Goal: Transaction & Acquisition: Purchase product/service

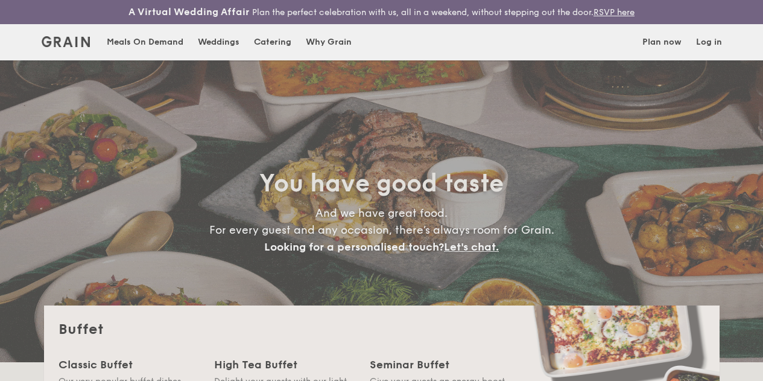
select select
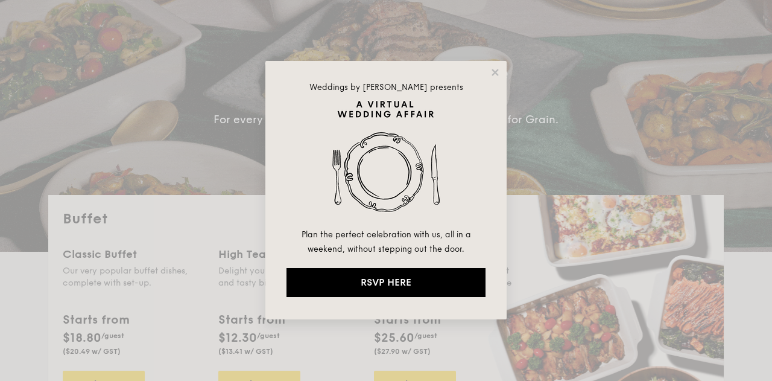
click at [499, 74] on icon at bounding box center [495, 72] width 11 height 11
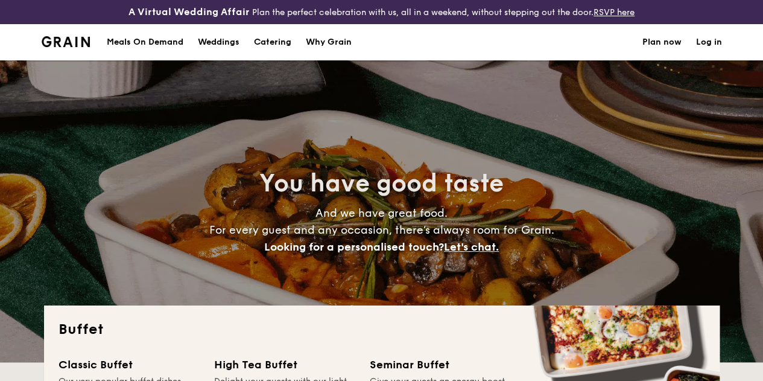
click at [138, 49] on div "Meals On Demand" at bounding box center [145, 42] width 77 height 36
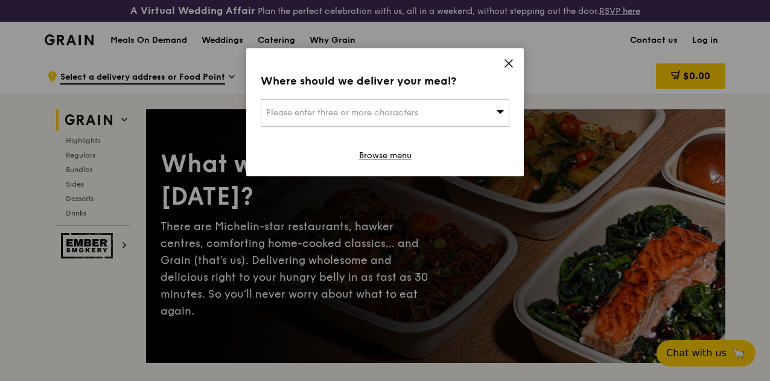
click at [372, 101] on div "Please enter three or more characters" at bounding box center [385, 113] width 249 height 28
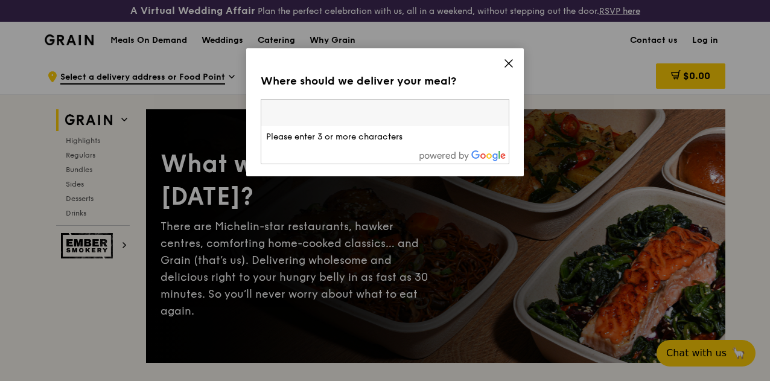
type input "4"
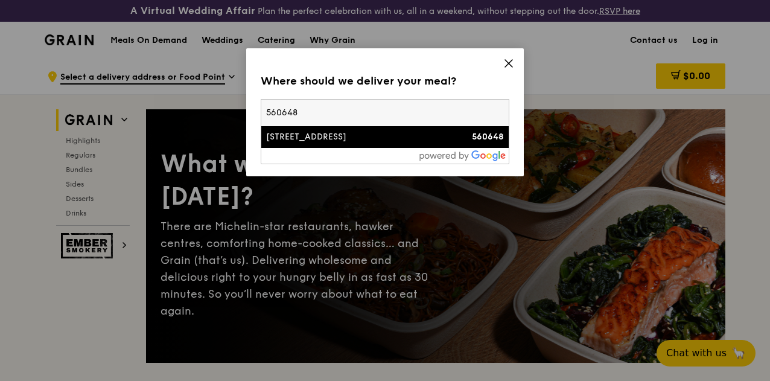
type input "560648"
click at [418, 139] on div "[STREET_ADDRESS]" at bounding box center [355, 137] width 179 height 12
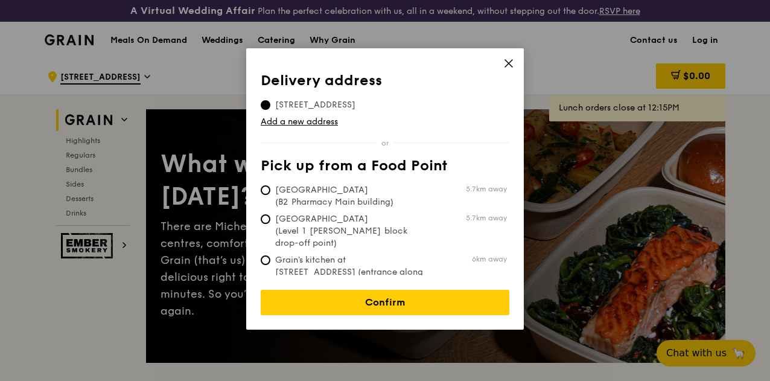
scroll to position [60, 0]
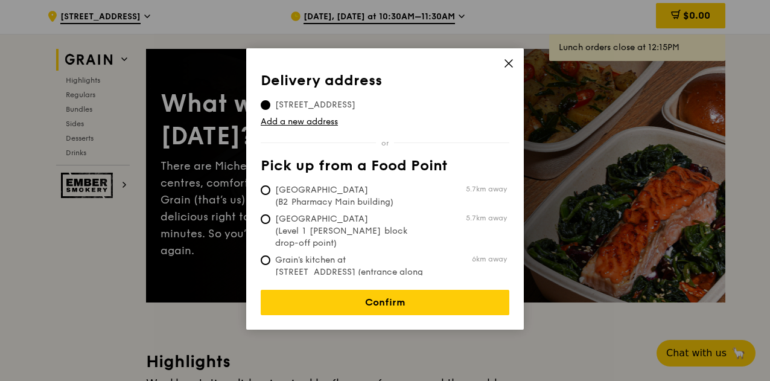
click at [373, 290] on link "Confirm" at bounding box center [385, 302] width 249 height 25
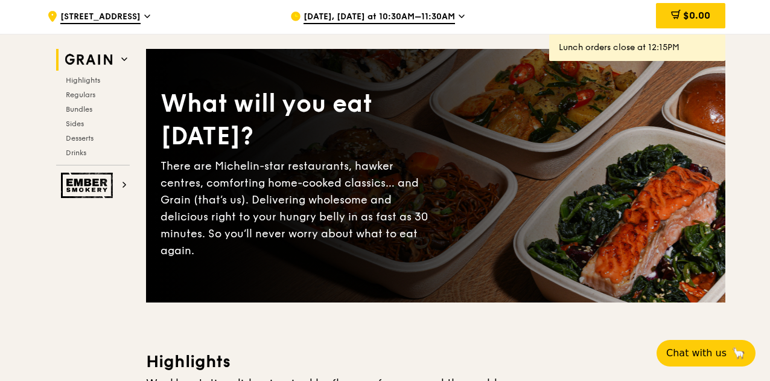
click at [445, 24] on span "Sep 19, Today at 10:30AM–11:30AM" at bounding box center [378, 17] width 151 height 13
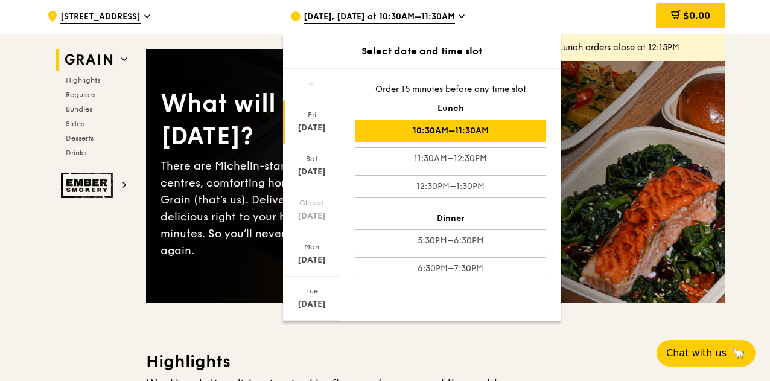
click at [311, 178] on div "Sep 20" at bounding box center [312, 172] width 54 height 12
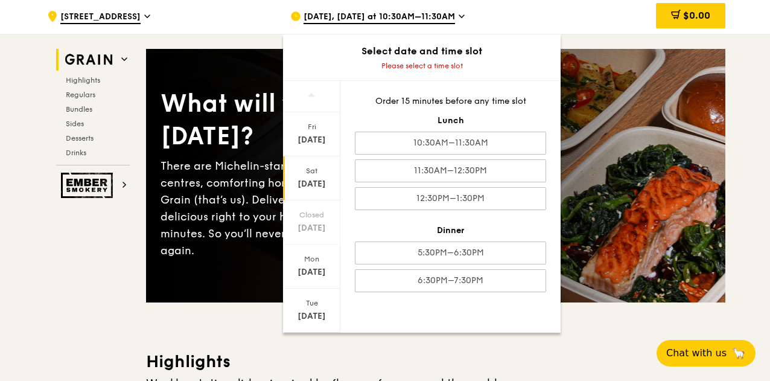
click at [454, 264] on div "5:30PM–6:30PM" at bounding box center [450, 252] width 191 height 23
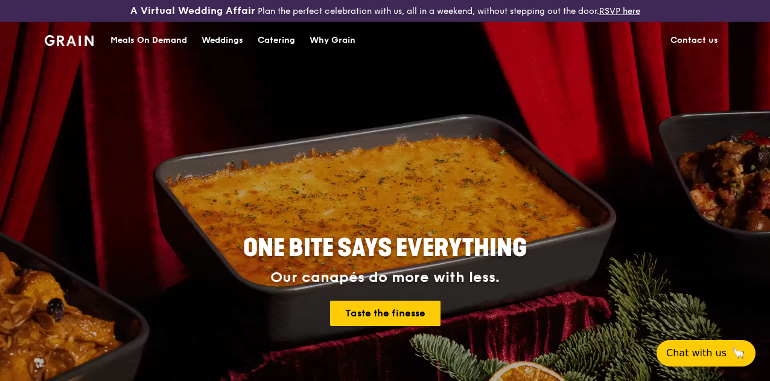
click at [144, 51] on div "Meals On Demand" at bounding box center [148, 40] width 77 height 36
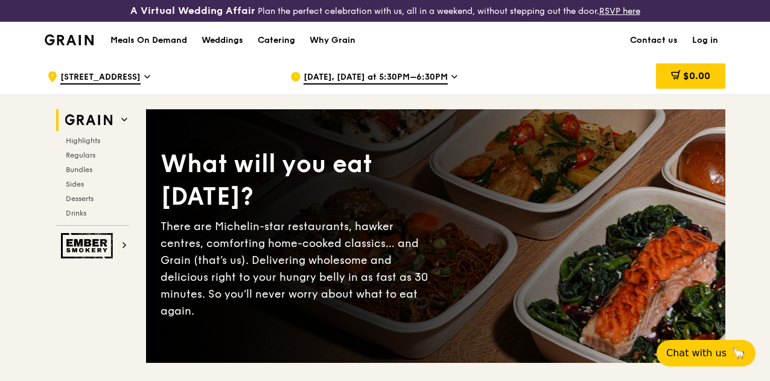
click at [91, 145] on span "Highlights" at bounding box center [83, 140] width 34 height 8
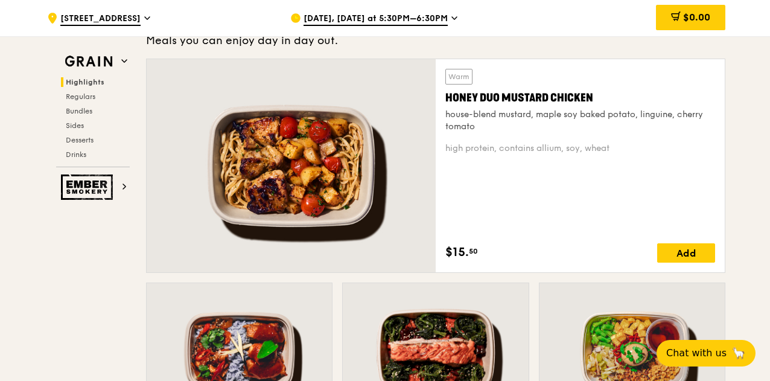
scroll to position [795, 0]
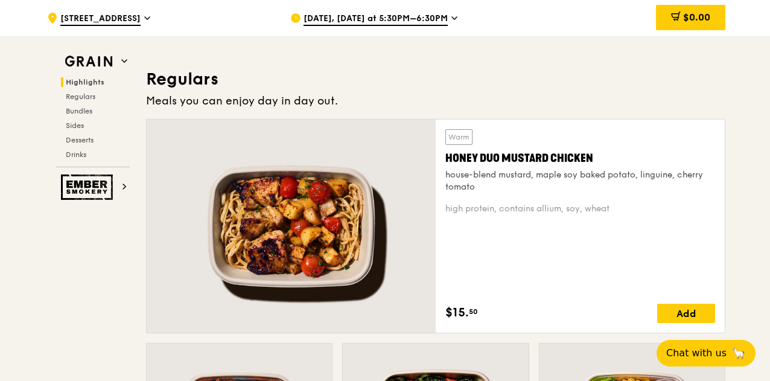
click at [517, 165] on div "Honey Duo Mustard Chicken" at bounding box center [580, 158] width 270 height 17
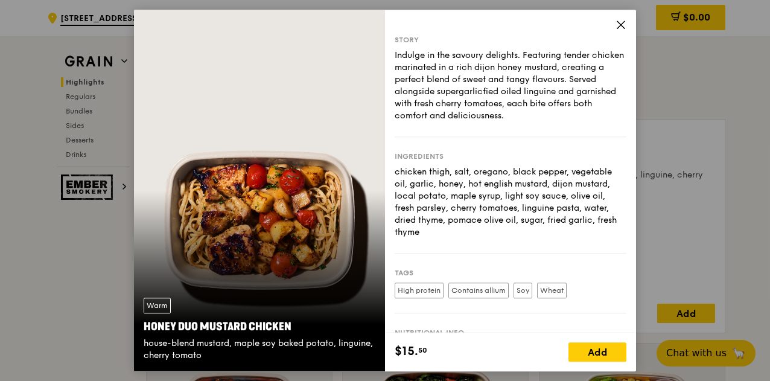
click at [616, 23] on icon at bounding box center [620, 24] width 11 height 11
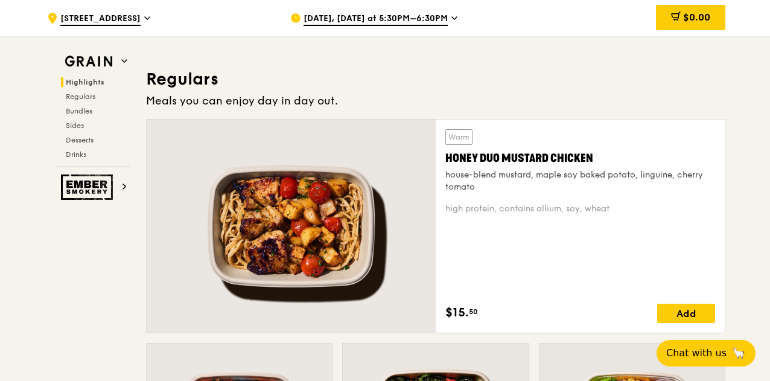
scroll to position [614, 0]
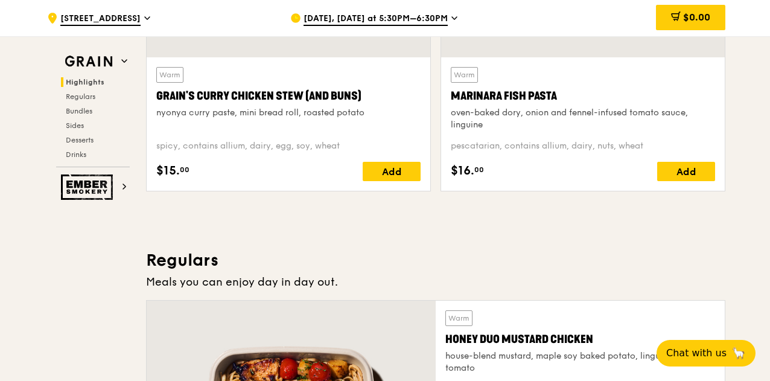
click at [542, 104] on div "Marinara Fish Pasta" at bounding box center [583, 95] width 264 height 17
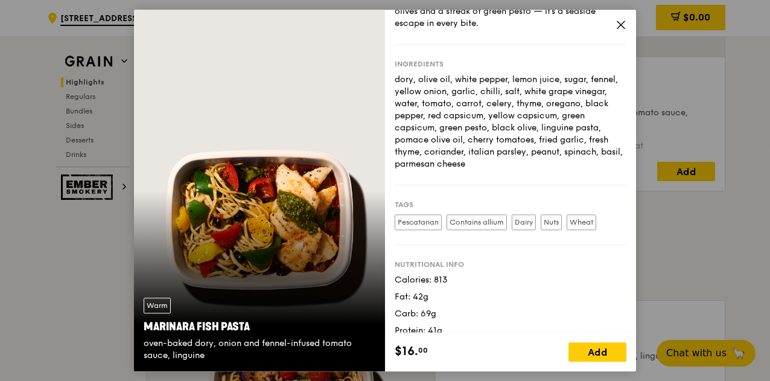
scroll to position [57, 0]
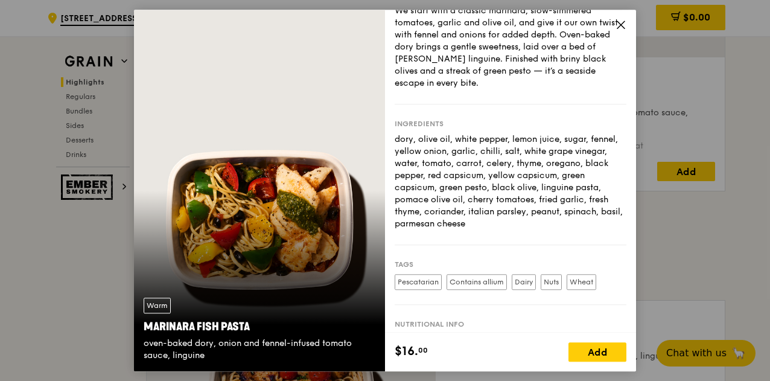
click at [615, 21] on icon at bounding box center [620, 24] width 11 height 11
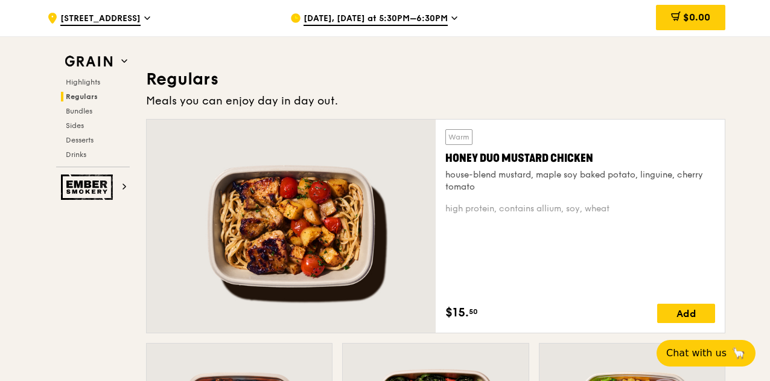
scroll to position [855, 0]
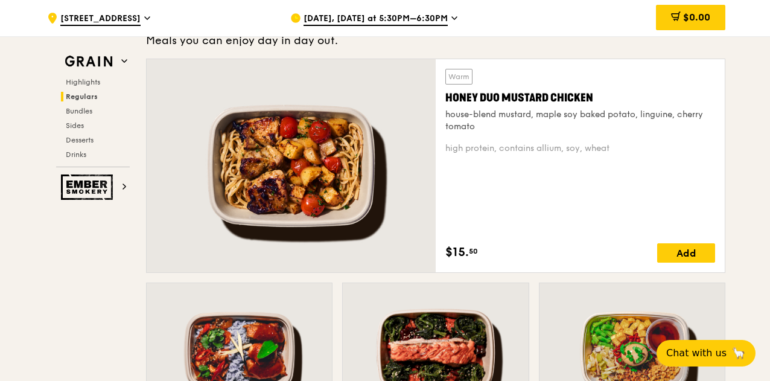
click at [540, 122] on div "house-blend mustard, maple soy baked potato, linguine, cherry tomato" at bounding box center [580, 121] width 270 height 24
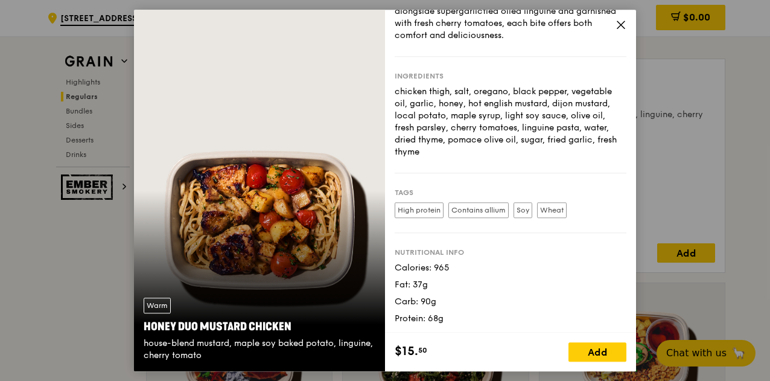
scroll to position [20, 0]
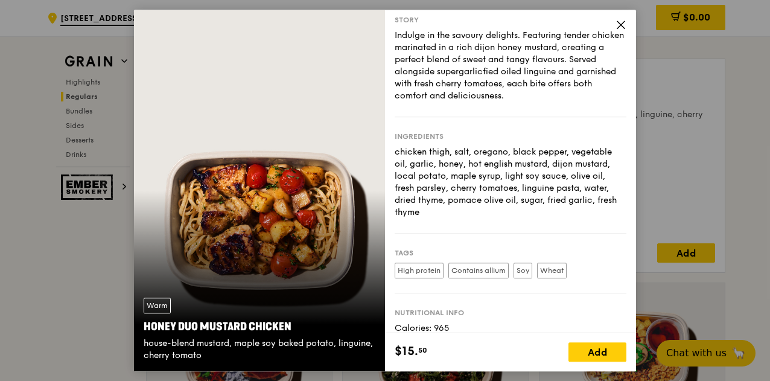
click at [620, 26] on icon at bounding box center [620, 24] width 11 height 11
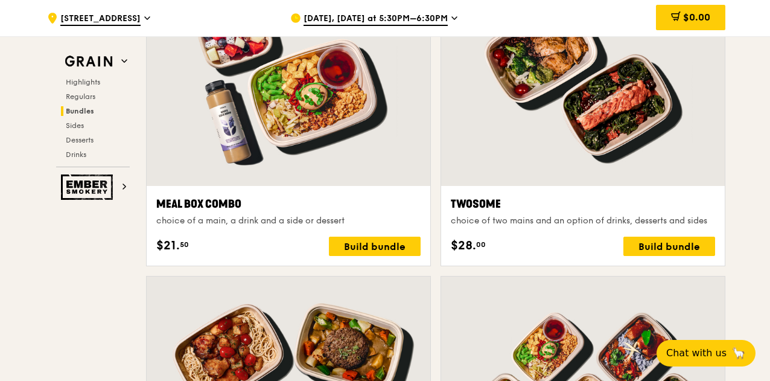
scroll to position [2122, 0]
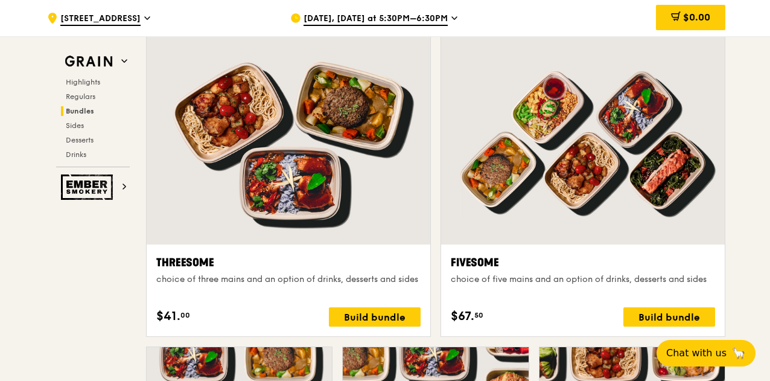
click at [83, 127] on span "Sides" at bounding box center [75, 125] width 18 height 8
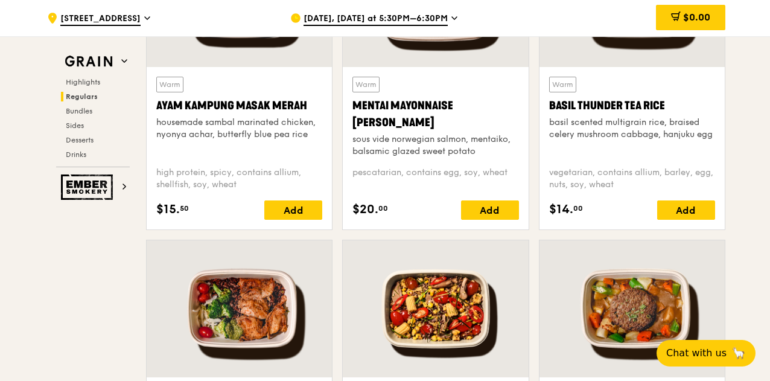
scroll to position [1087, 0]
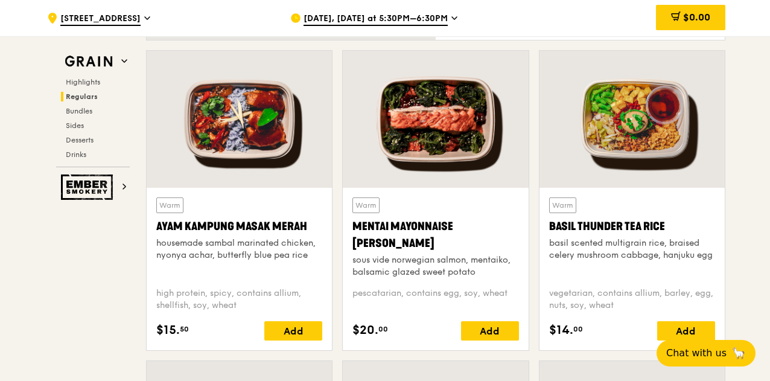
click at [653, 150] on div at bounding box center [631, 119] width 185 height 137
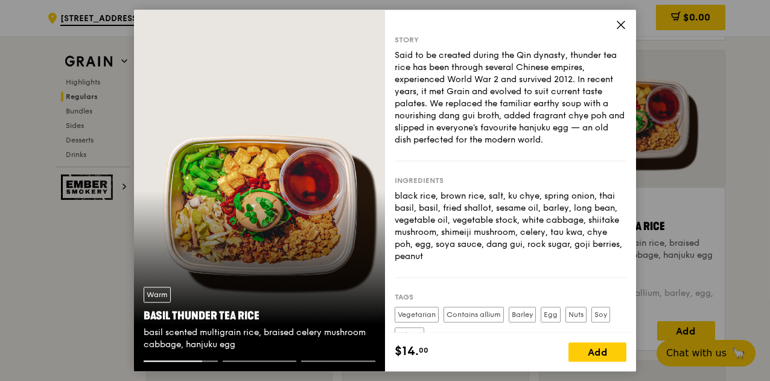
click at [620, 24] on icon at bounding box center [620, 24] width 7 height 7
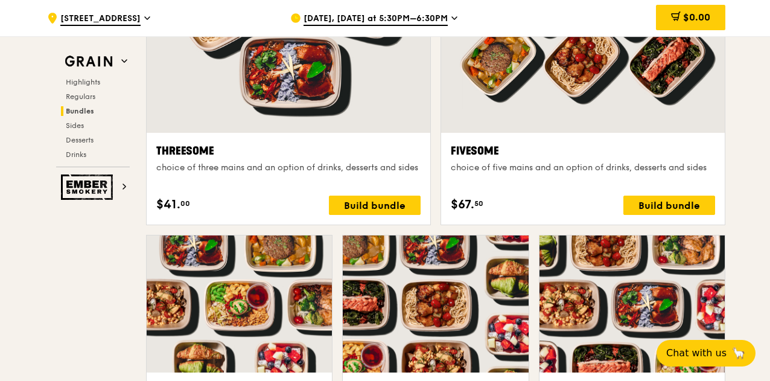
scroll to position [2173, 0]
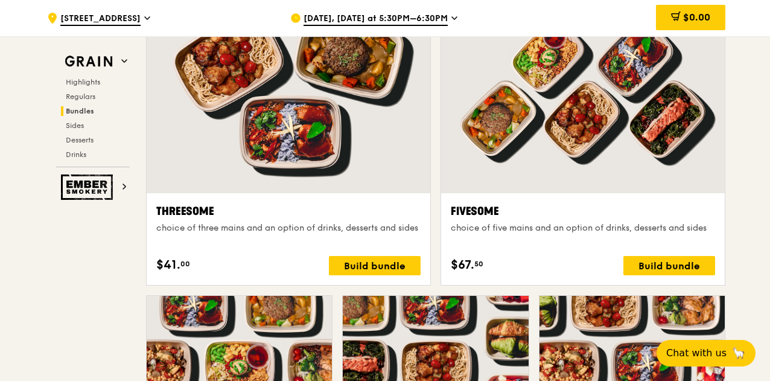
click at [81, 121] on span "Sides" at bounding box center [75, 125] width 18 height 8
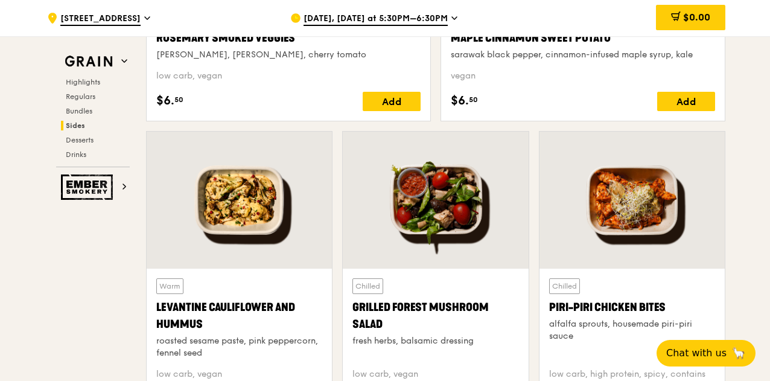
scroll to position [3078, 0]
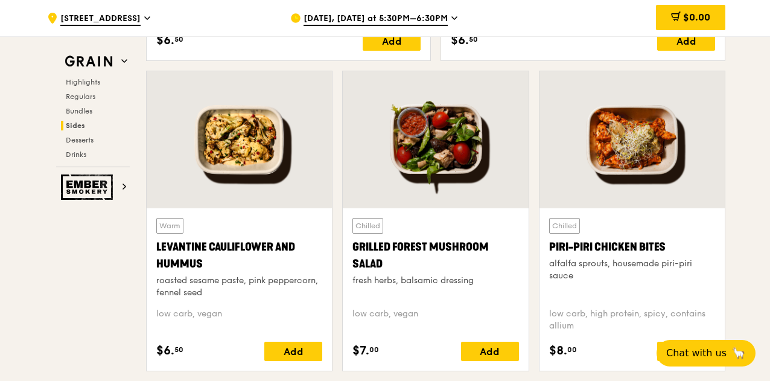
click at [649, 160] on div at bounding box center [631, 139] width 185 height 137
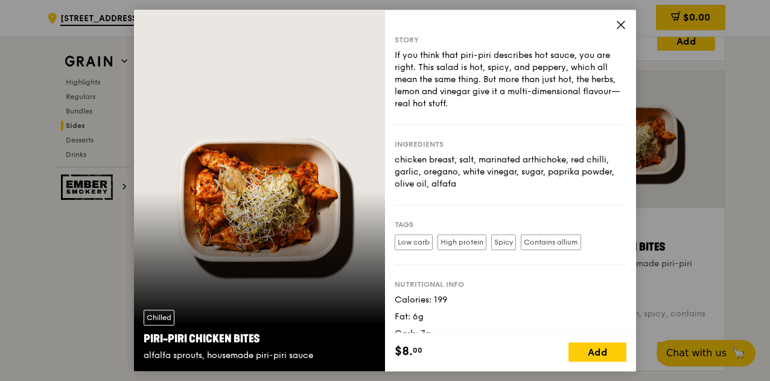
click at [619, 26] on icon at bounding box center [620, 24] width 7 height 7
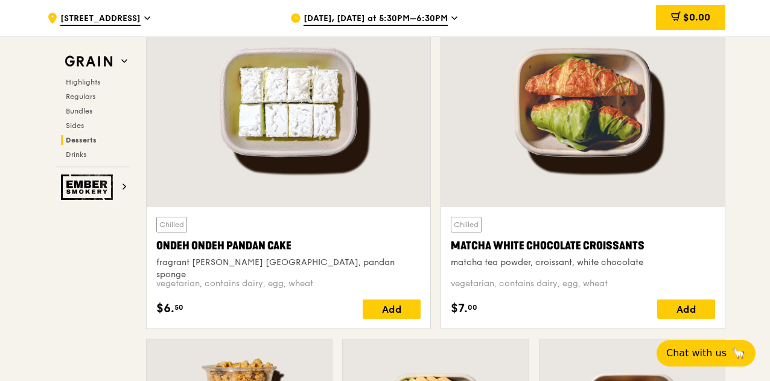
scroll to position [3681, 0]
